Goal: Find specific page/section: Find specific page/section

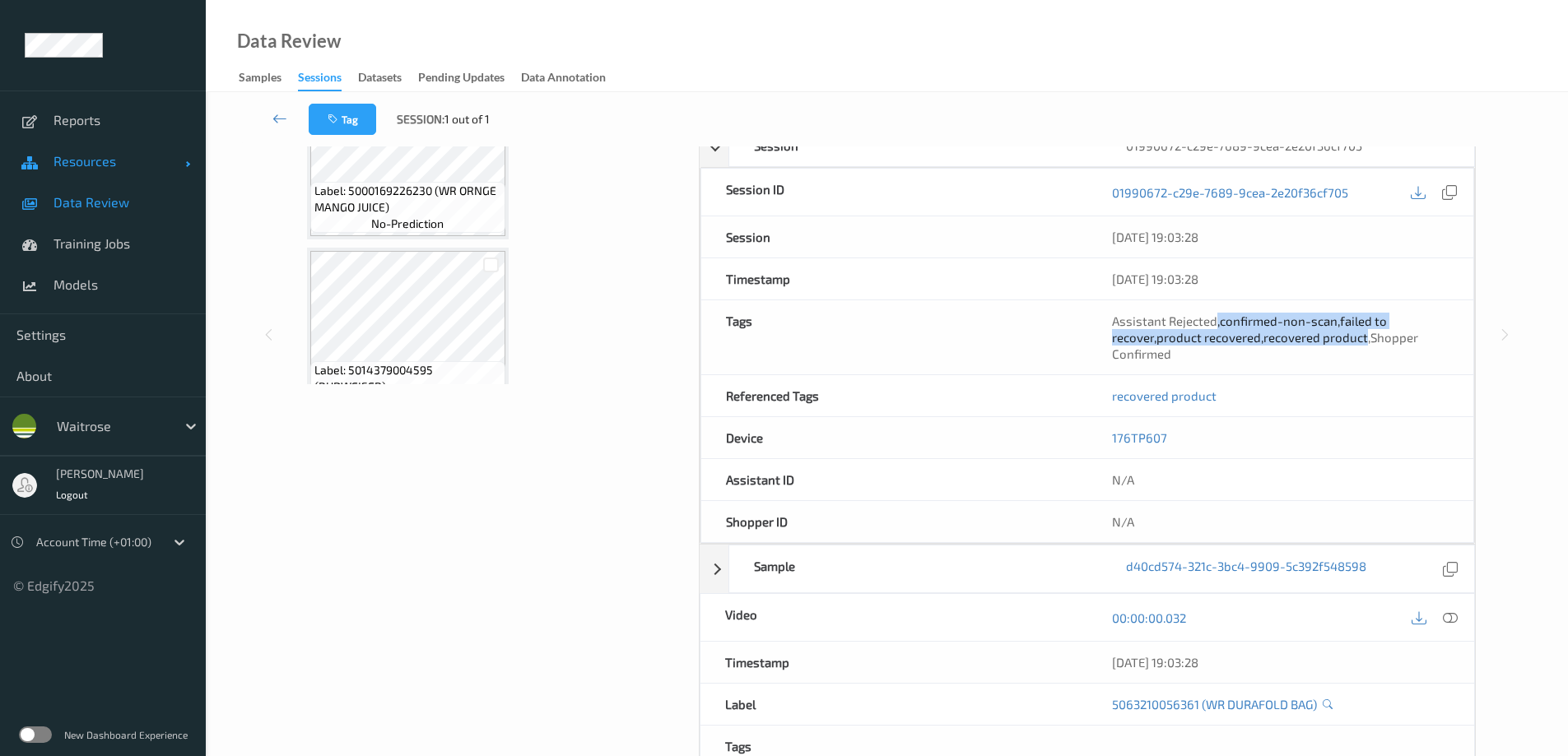
scroll to position [330, 0]
click at [78, 166] on span "Resources" at bounding box center [119, 161] width 131 height 16
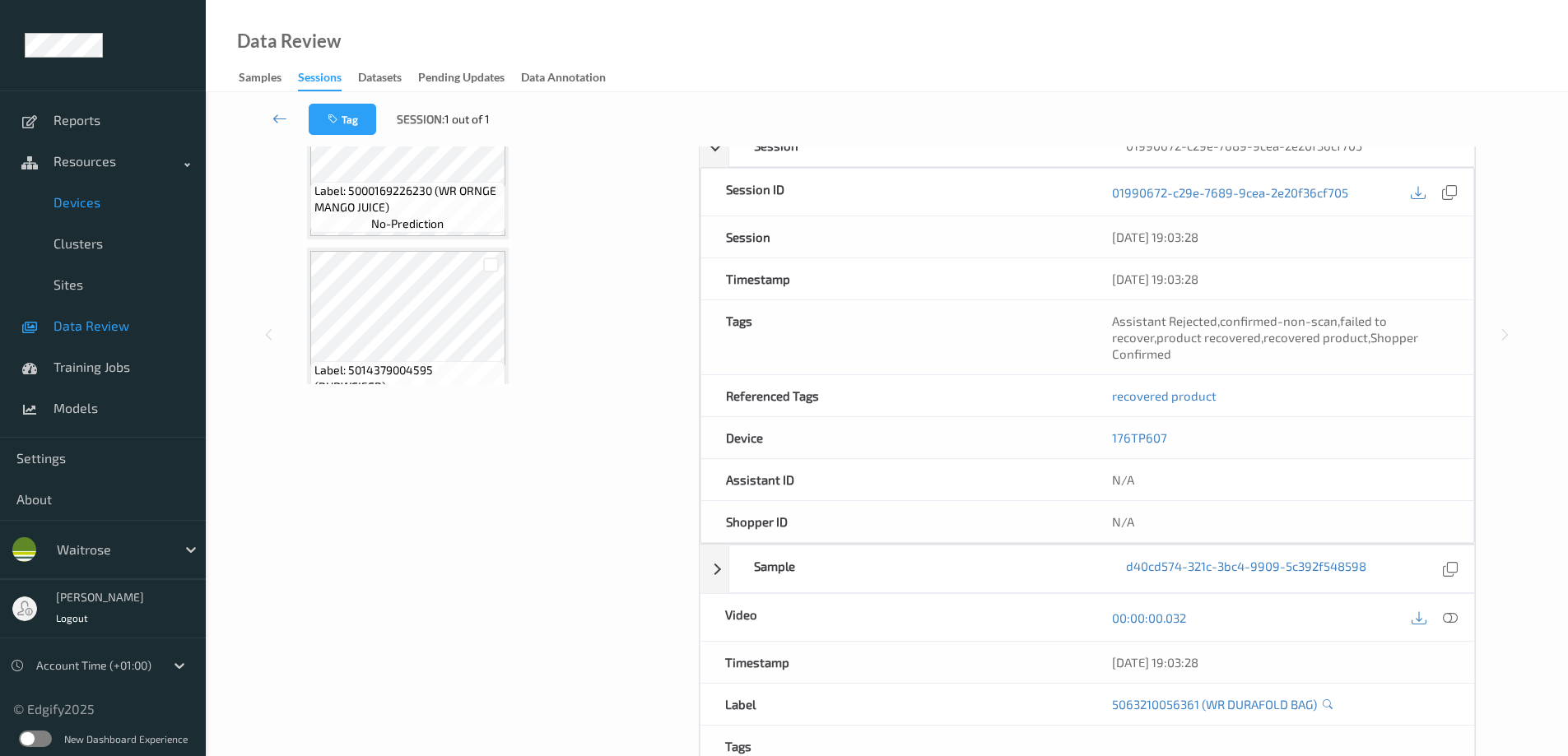
click at [87, 205] on span "Devices" at bounding box center [121, 202] width 136 height 16
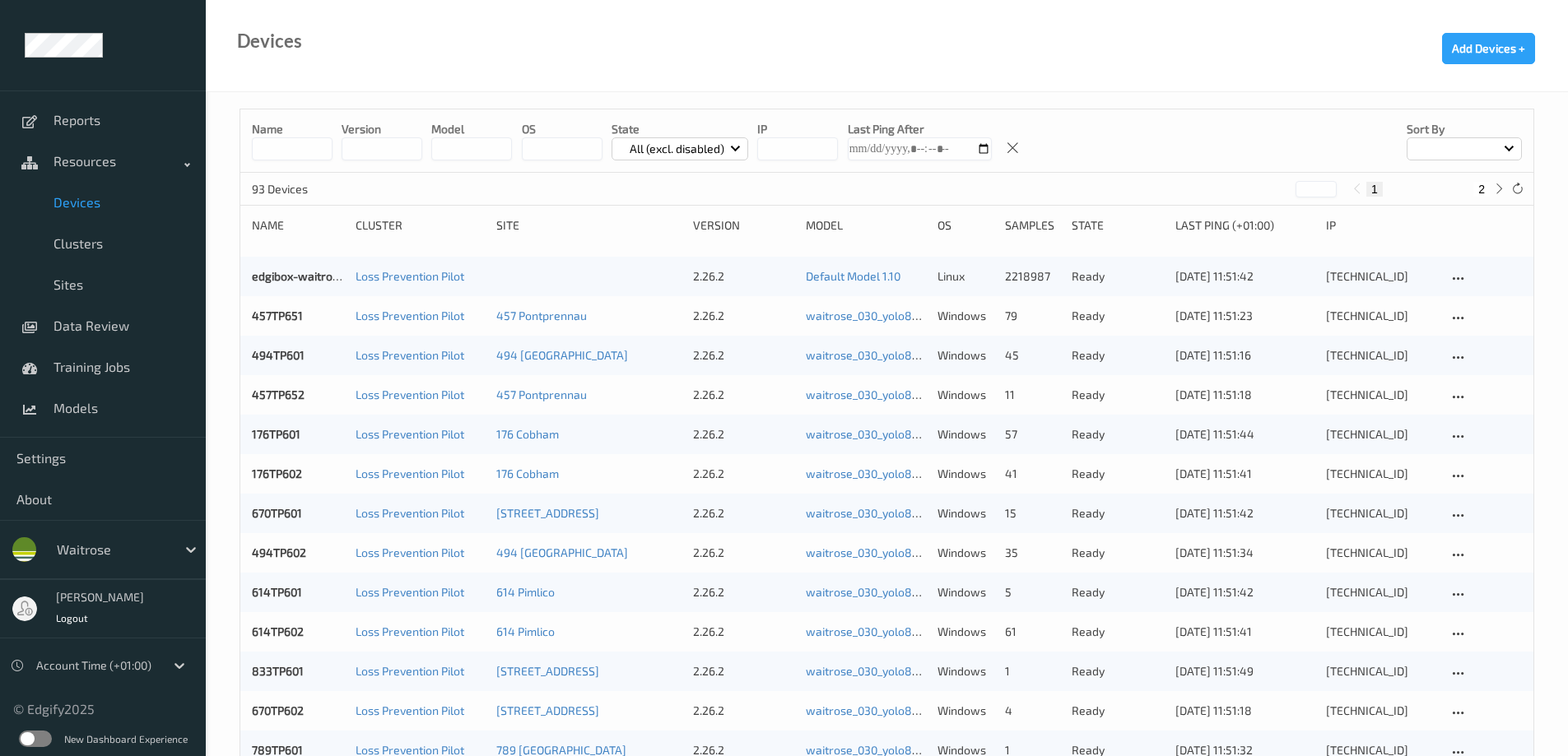
click at [315, 152] on input at bounding box center [292, 149] width 81 height 23
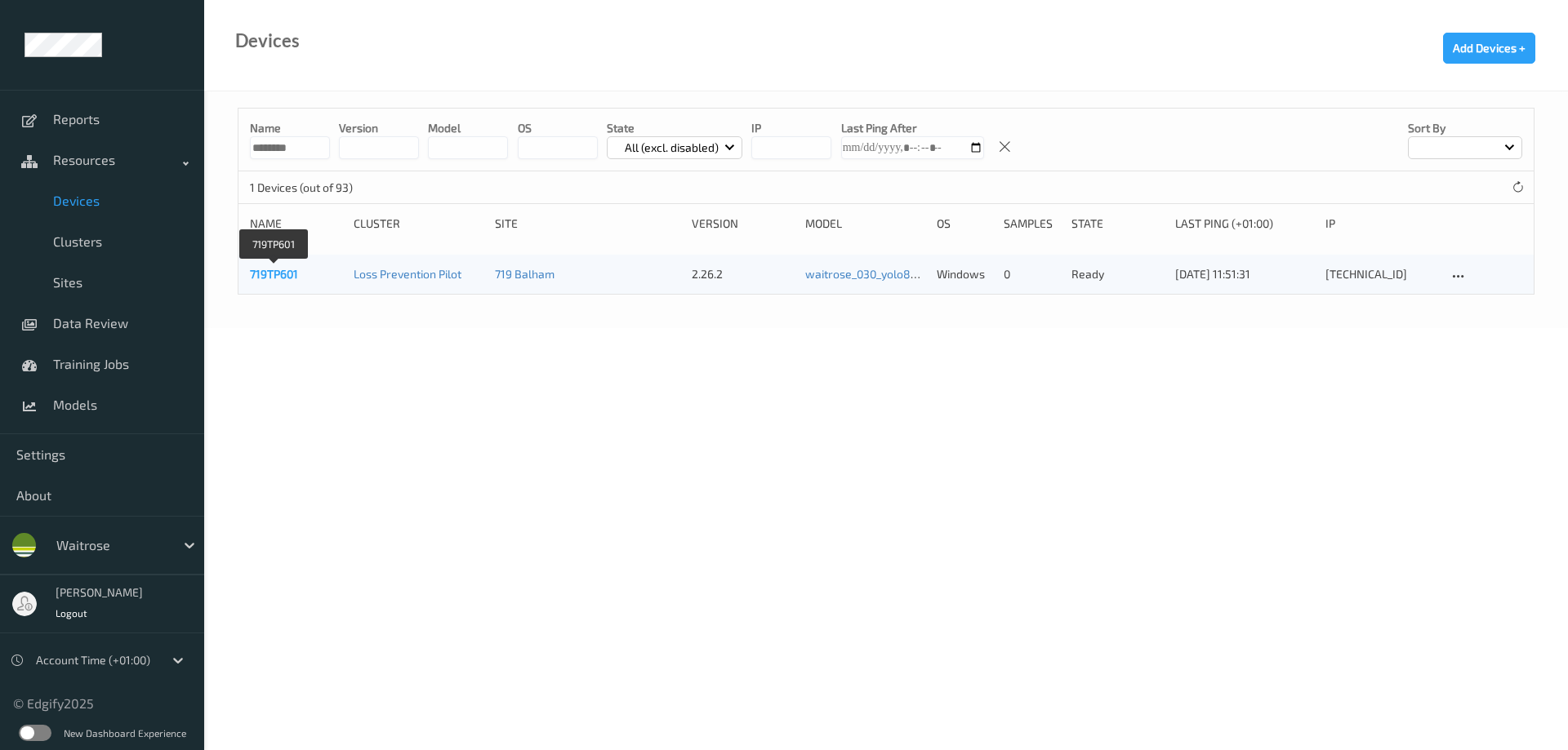
type input "********"
click at [284, 275] on link "719TP601" at bounding box center [274, 274] width 48 height 14
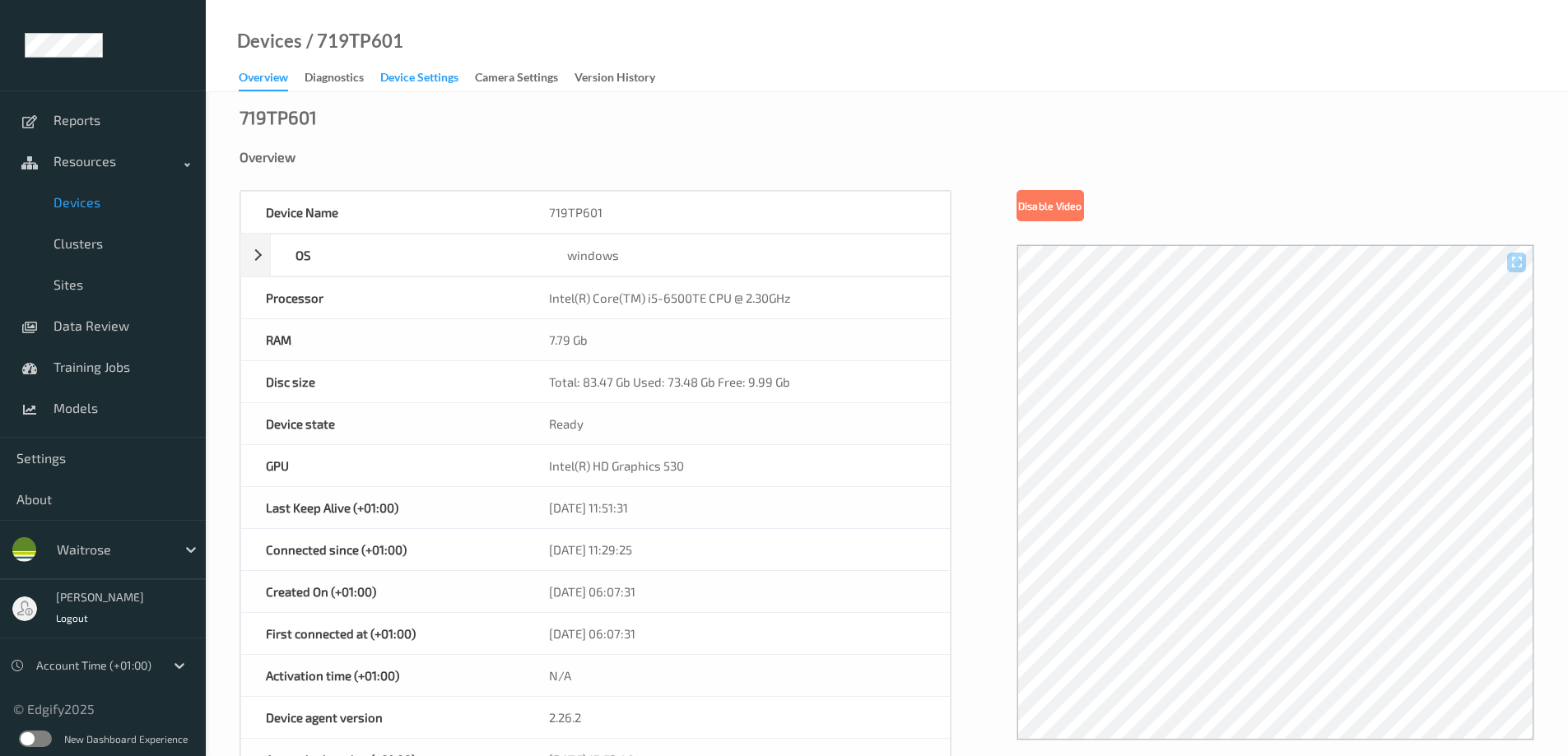
click at [407, 76] on div "Device Settings" at bounding box center [419, 80] width 78 height 21
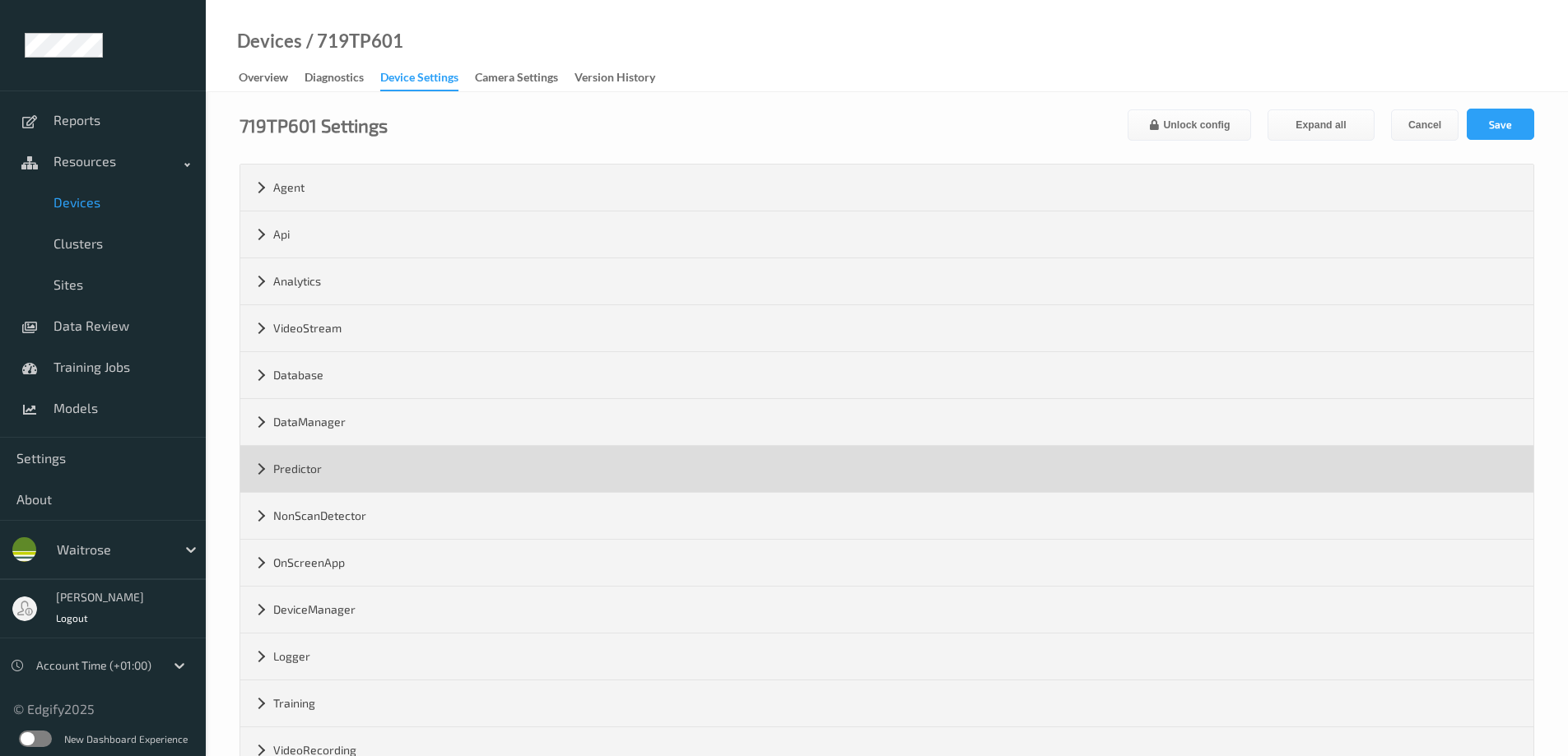
scroll to position [193, 0]
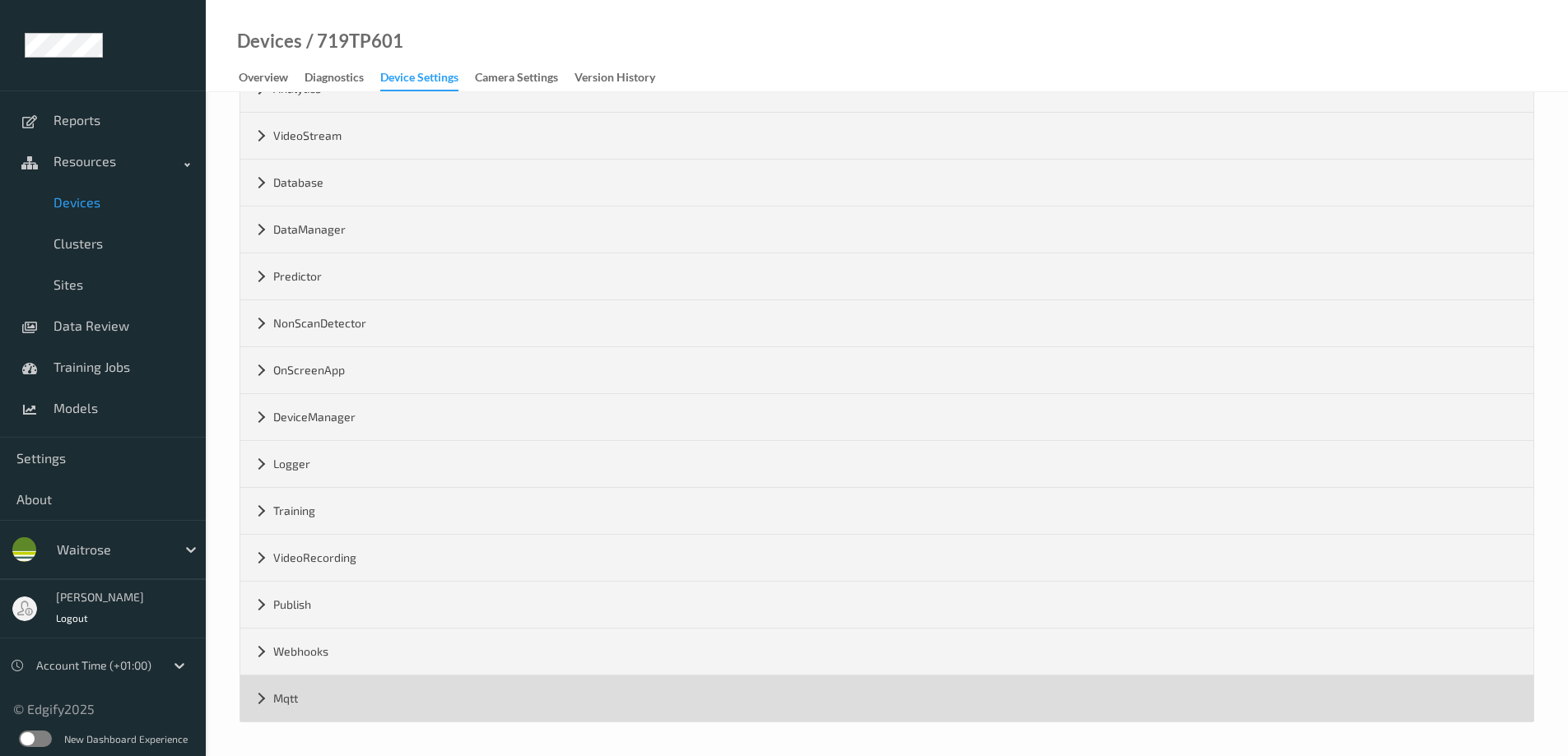
click at [256, 696] on div "Mqtt" at bounding box center [887, 699] width 1293 height 46
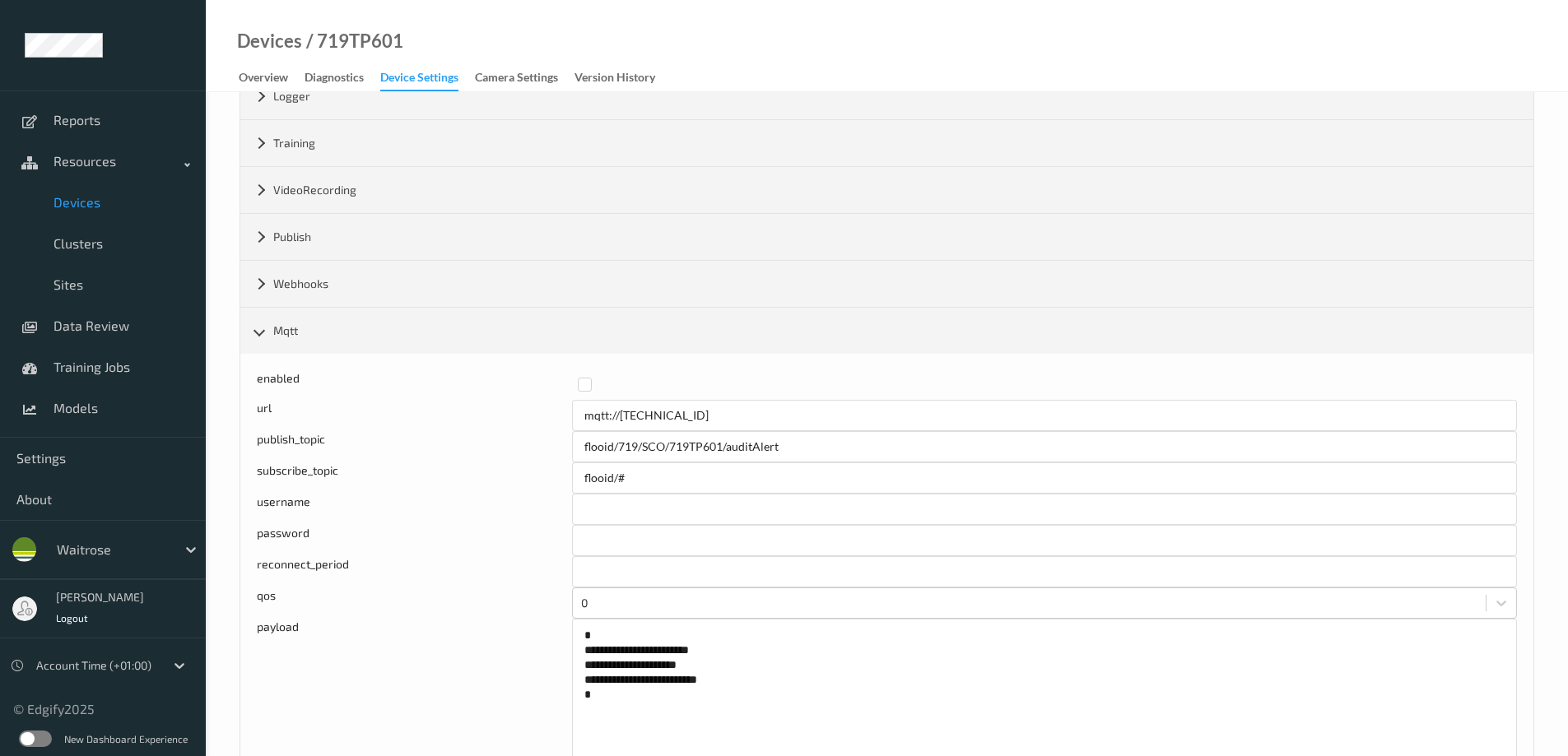
scroll to position [604, 0]
